Goal: Information Seeking & Learning: Learn about a topic

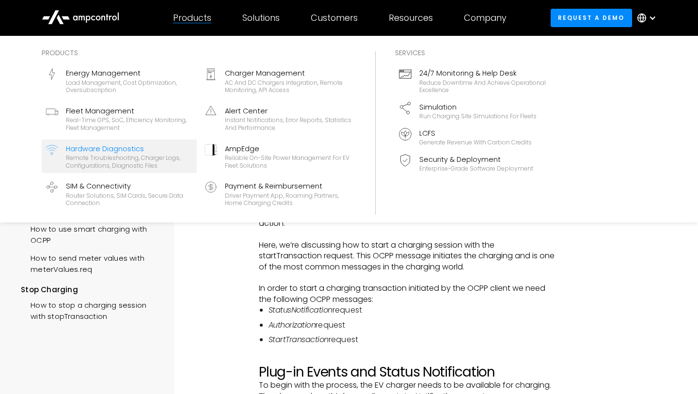
scroll to position [5, 0]
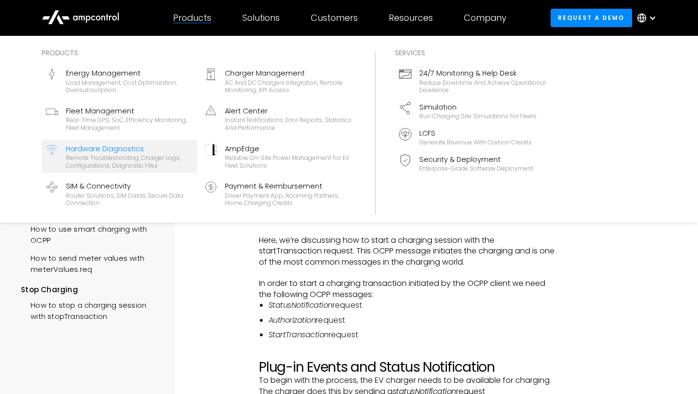
click at [116, 156] on div "Remote troubleshooting, charger logs, configurations, diagnostic files" at bounding box center [129, 161] width 127 height 15
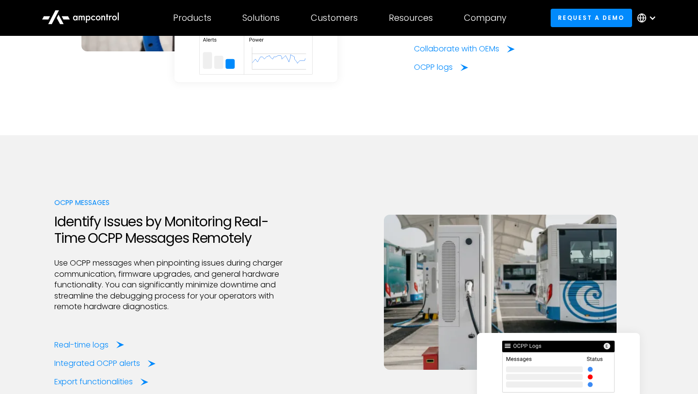
scroll to position [1686, 0]
